Goal: Find specific page/section: Find specific page/section

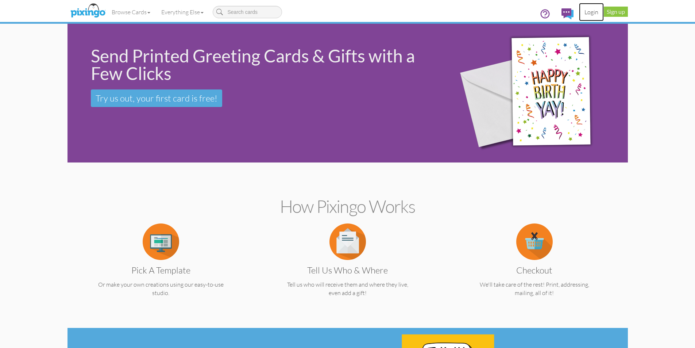
click at [590, 12] on link "Login" at bounding box center [591, 12] width 25 height 18
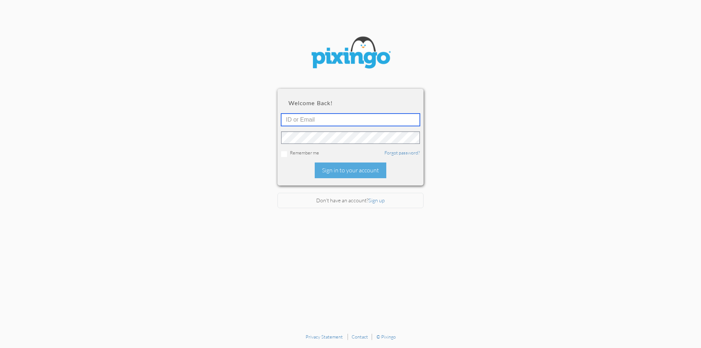
click at [369, 122] on input "text" at bounding box center [350, 120] width 139 height 12
type input "[EMAIL_ADDRESS][DOMAIN_NAME]"
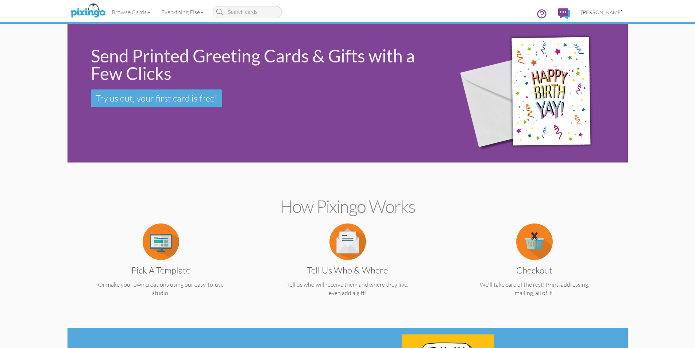
click at [609, 12] on span "[PERSON_NAME]" at bounding box center [602, 12] width 41 height 6
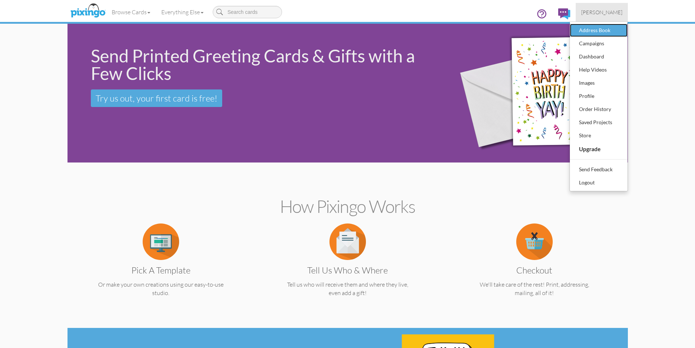
click at [596, 31] on div "Address Book" at bounding box center [599, 30] width 43 height 11
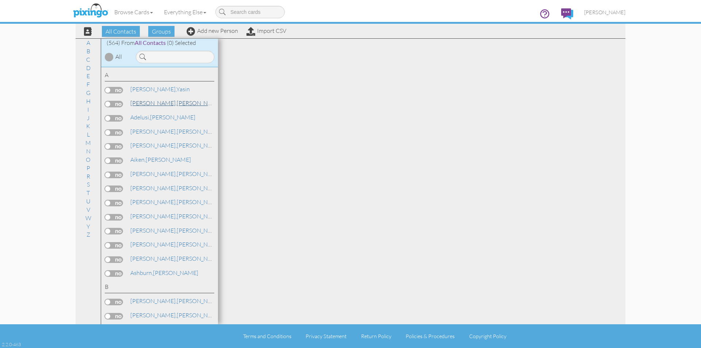
click at [170, 104] on link "[PERSON_NAME]" at bounding box center [176, 103] width 93 height 9
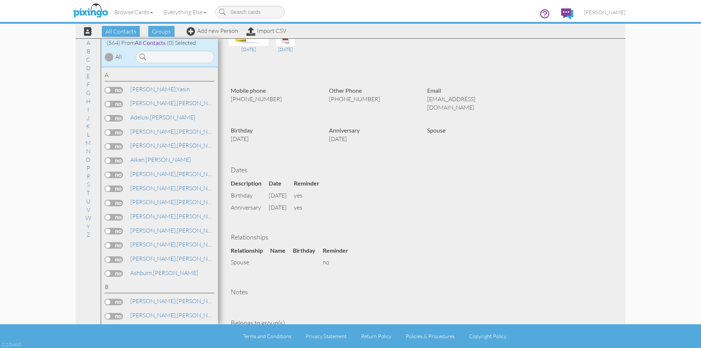
scroll to position [138, 0]
